Goal: Information Seeking & Learning: Find specific page/section

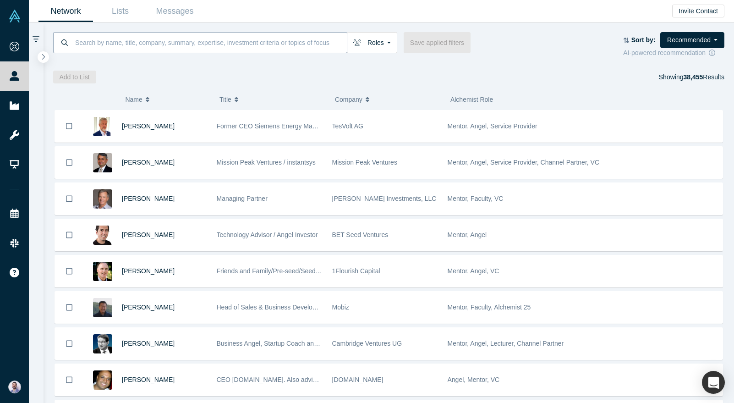
click at [223, 45] on input at bounding box center [210, 43] width 273 height 22
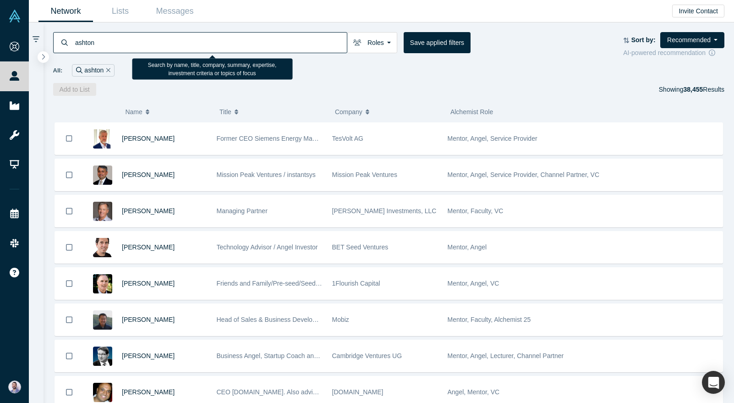
type input "ashton"
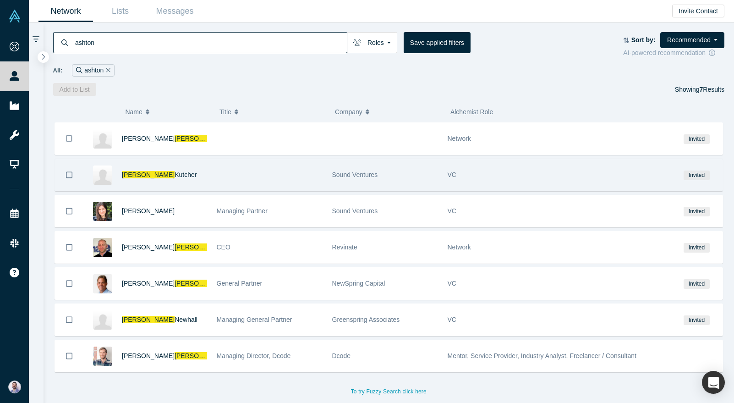
click at [318, 165] on div at bounding box center [269, 175] width 115 height 32
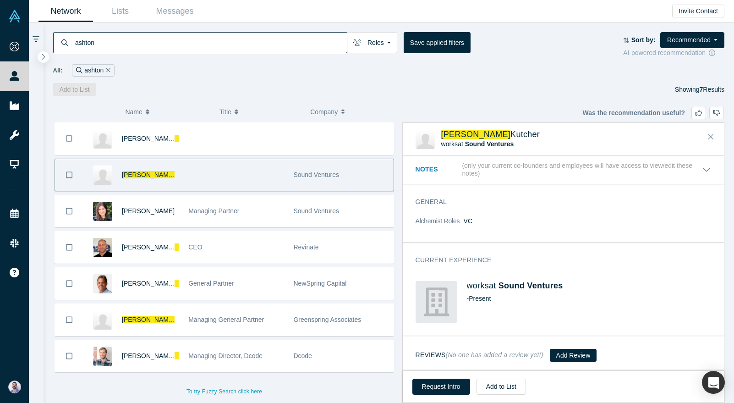
scroll to position [0, 0]
click at [490, 142] on span "Sound Ventures" at bounding box center [489, 143] width 49 height 7
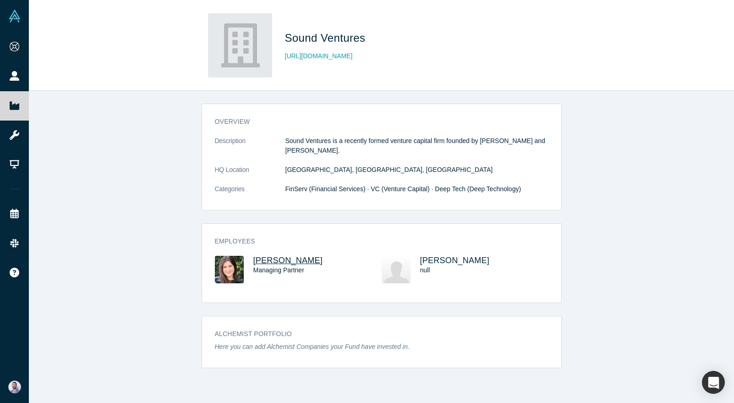
click at [279, 263] on span "[PERSON_NAME]" at bounding box center [288, 260] width 70 height 9
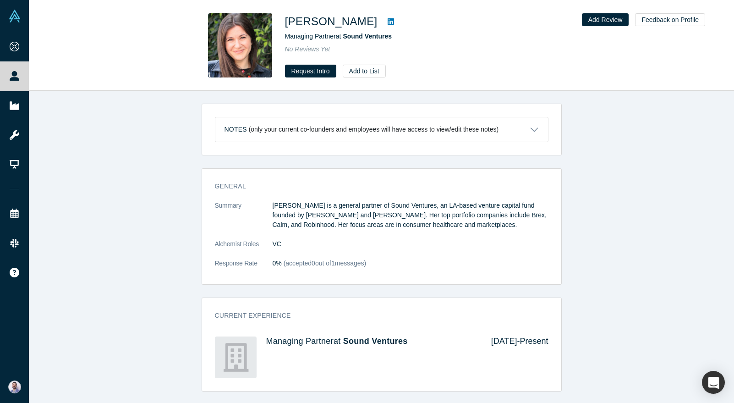
click at [247, 48] on img at bounding box center [240, 45] width 64 height 64
